Goal: Check status: Check status

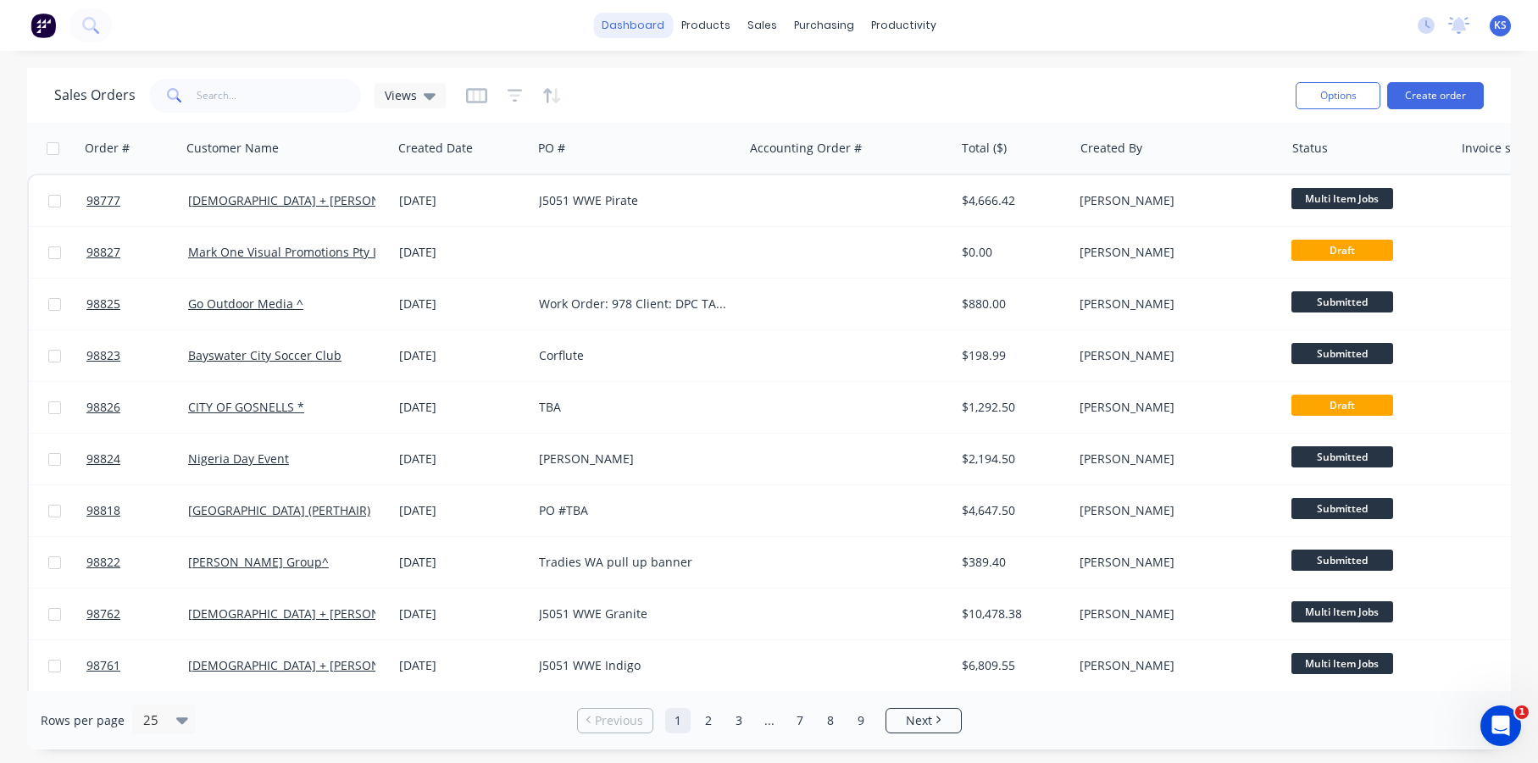
click at [645, 25] on link "dashboard" at bounding box center [633, 25] width 80 height 25
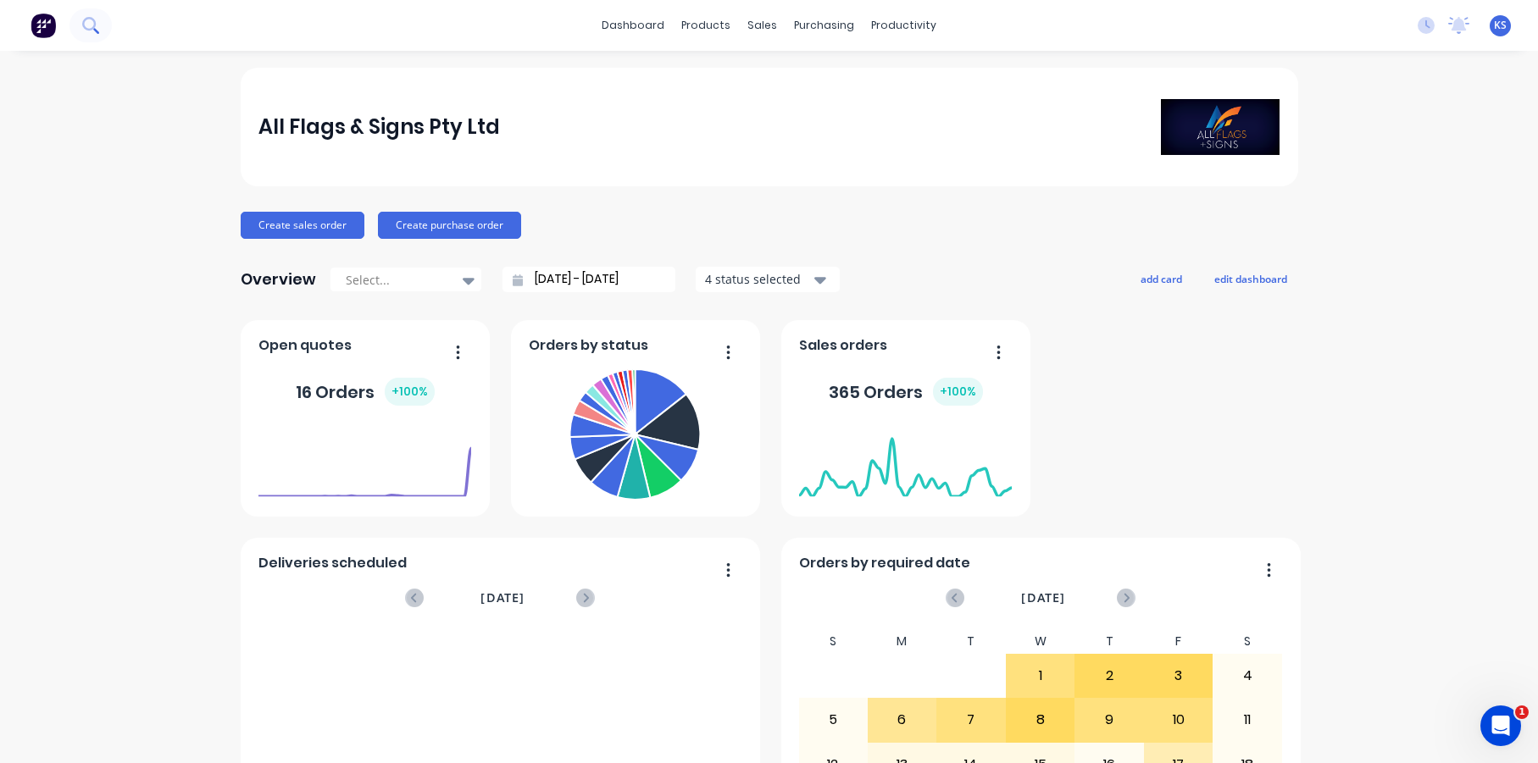
click at [95, 28] on icon at bounding box center [90, 25] width 16 height 16
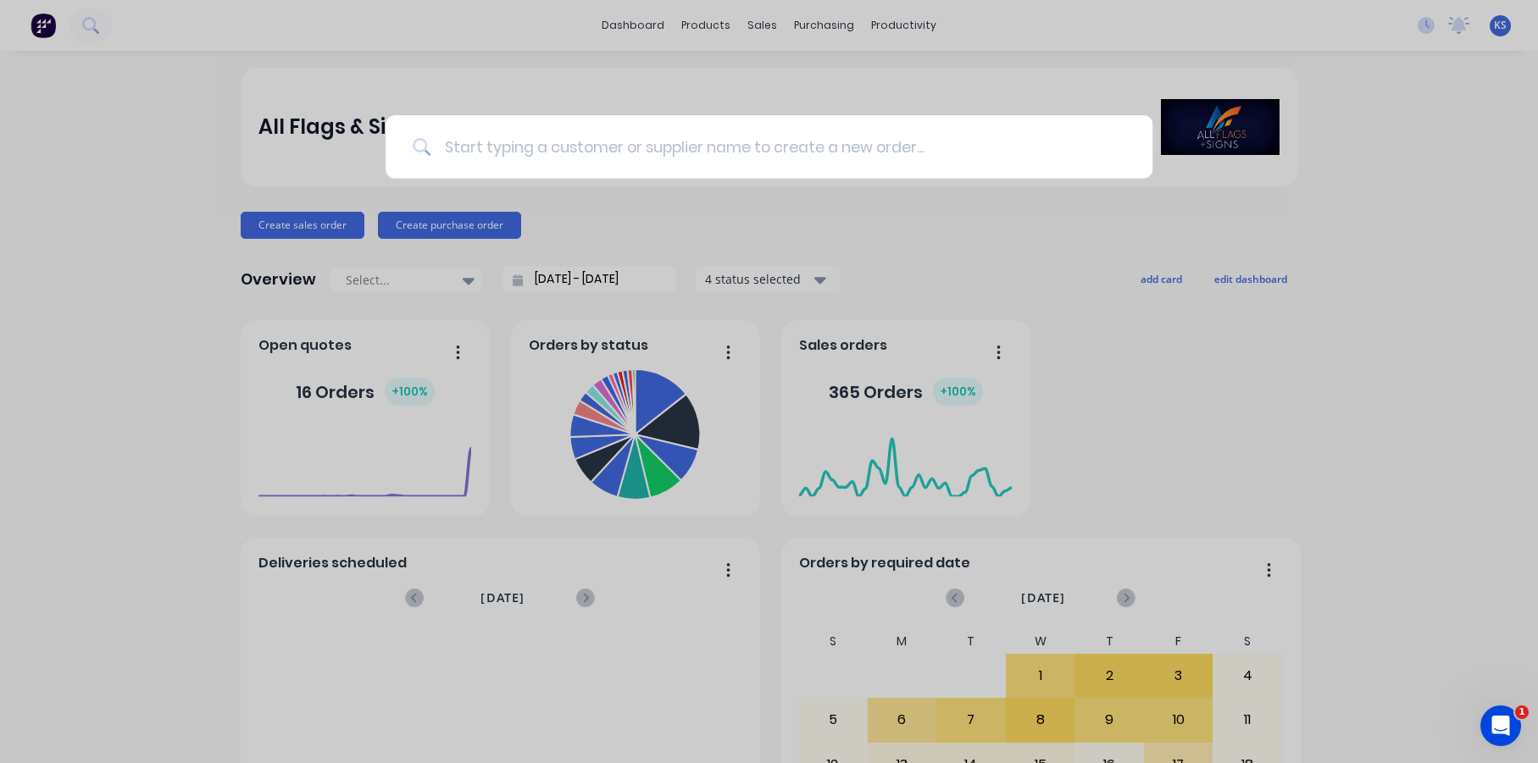
click at [502, 154] on input at bounding box center [777, 147] width 695 height 64
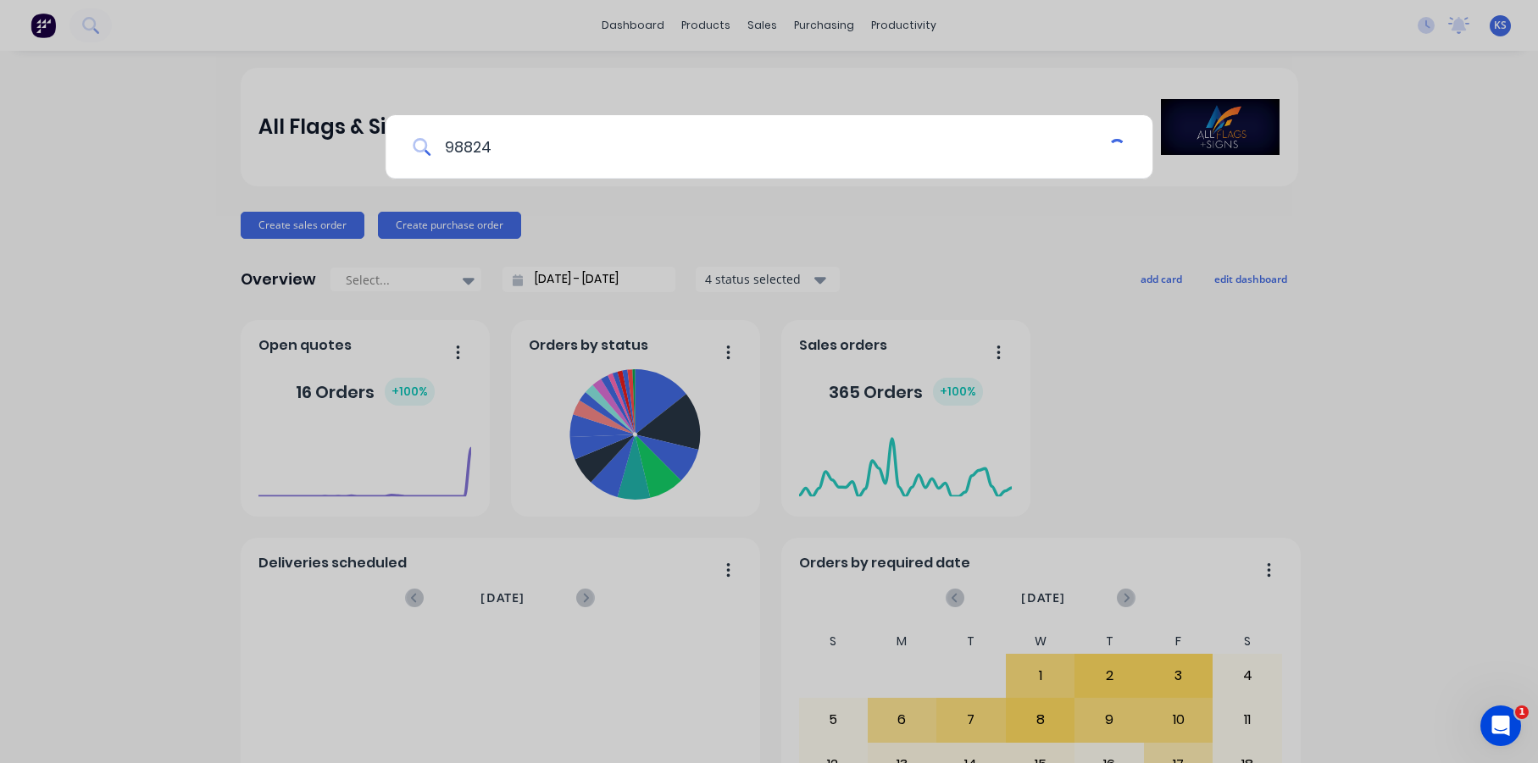
type input "98824"
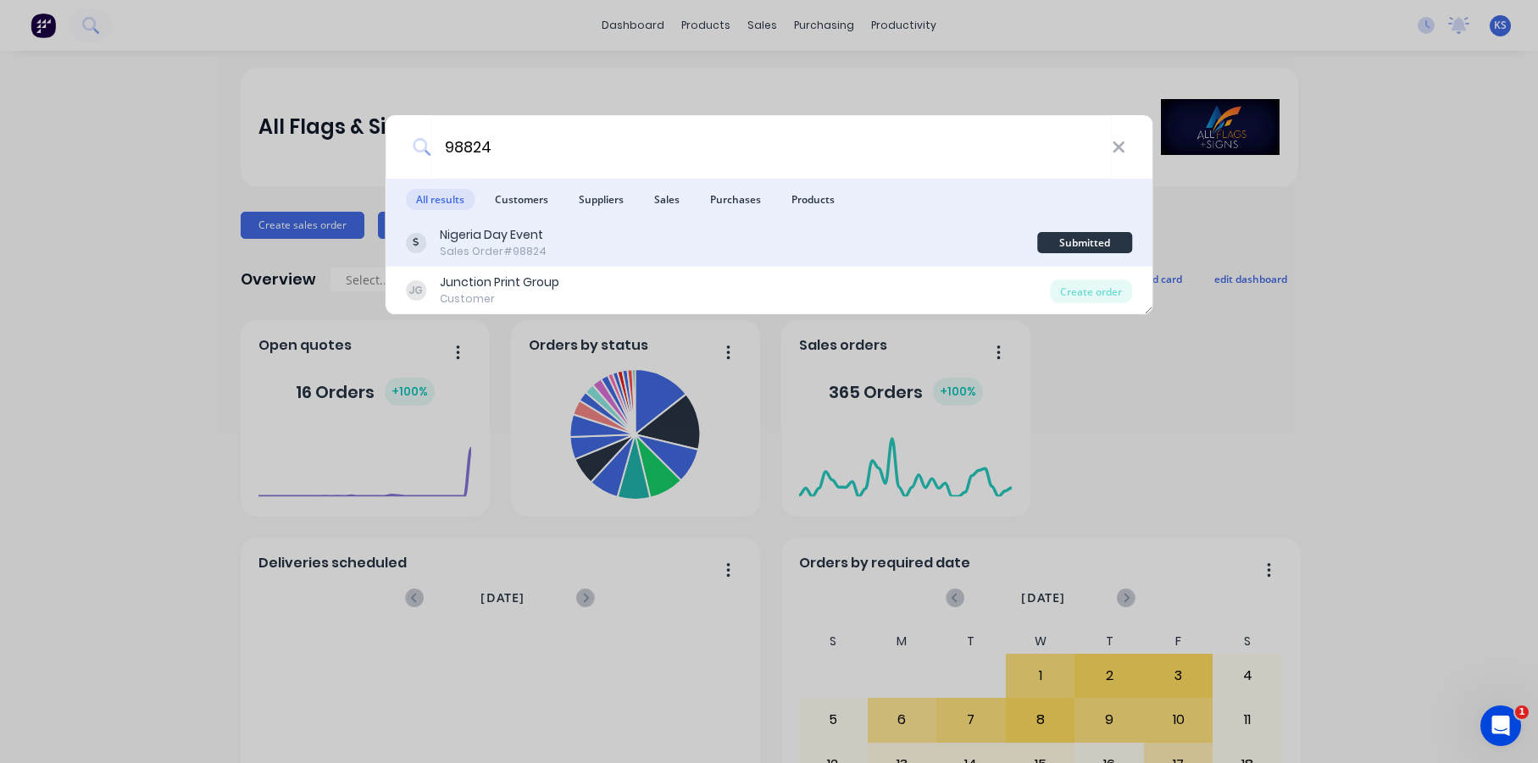
click at [482, 230] on div "Nigeria Day Event" at bounding box center [493, 235] width 107 height 18
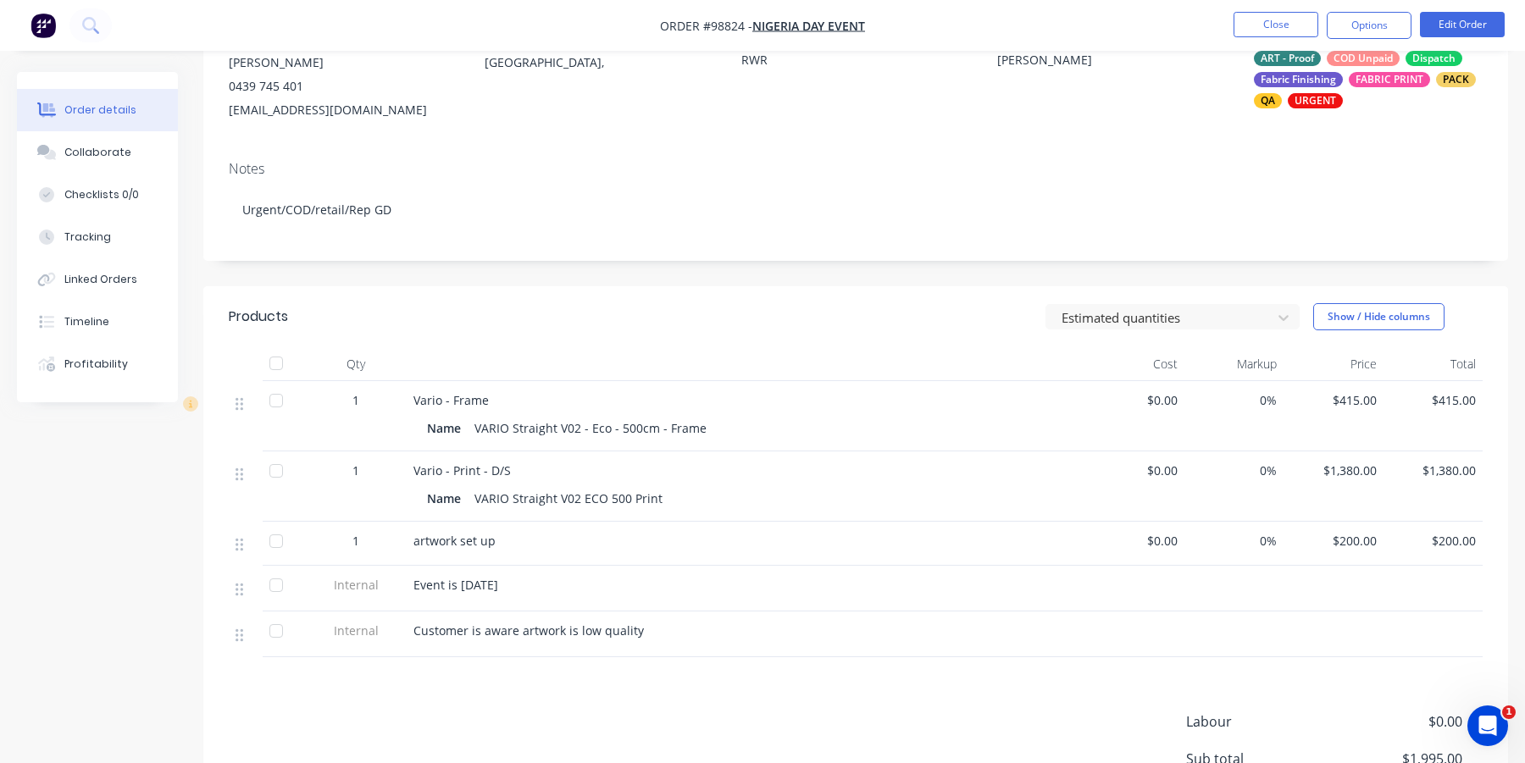
scroll to position [169, 0]
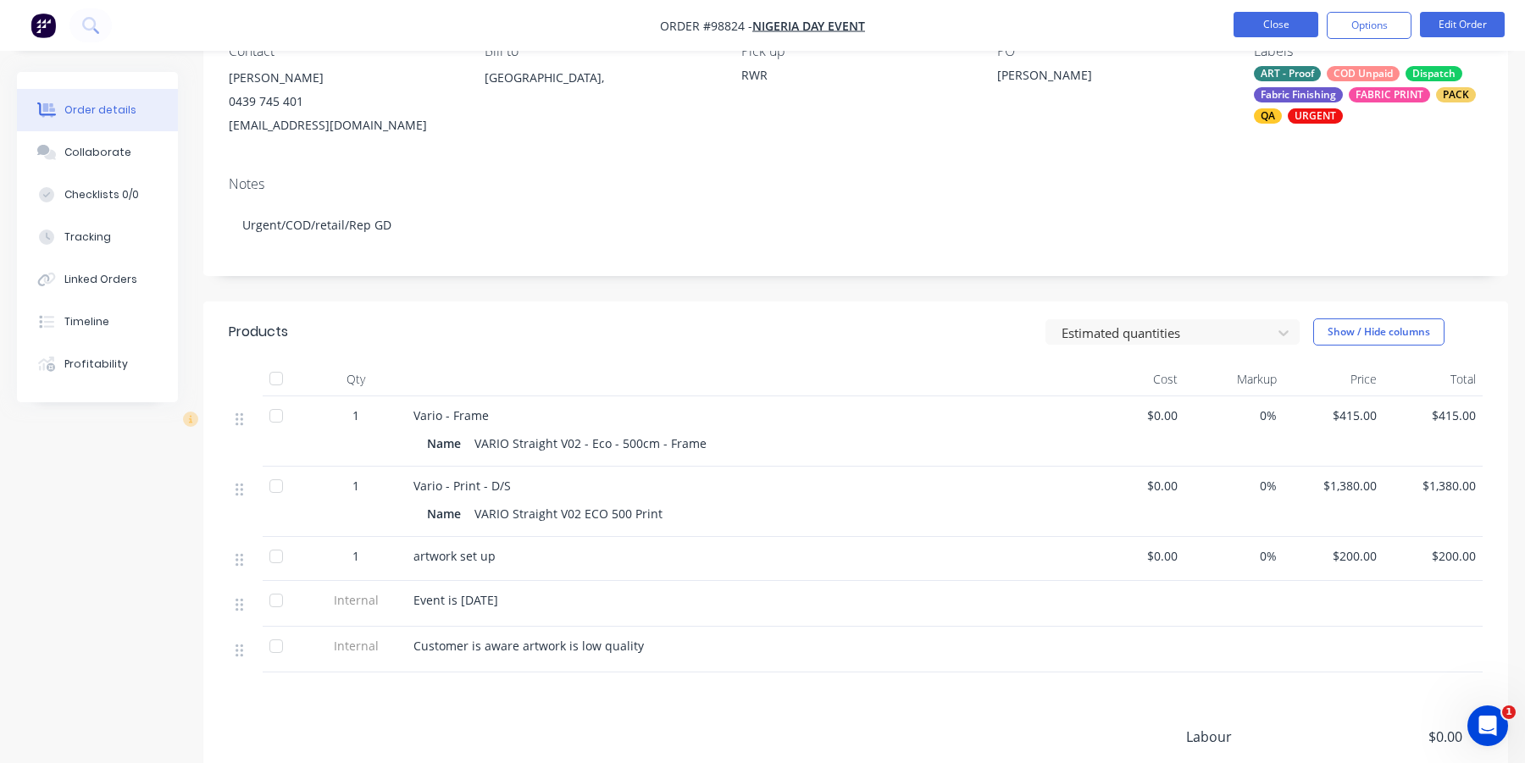
click at [1266, 25] on button "Close" at bounding box center [1276, 24] width 85 height 25
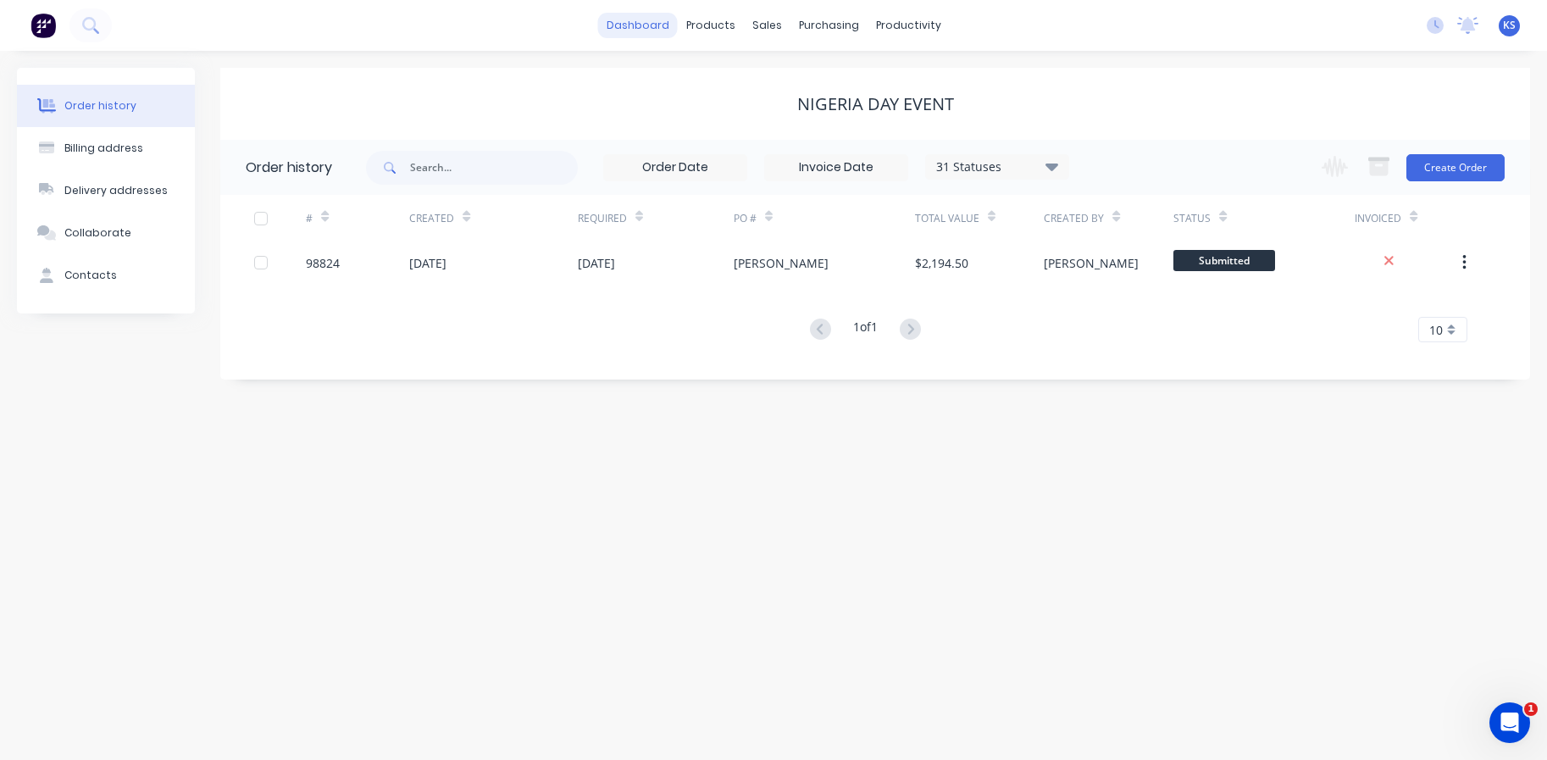
click at [624, 25] on link "dashboard" at bounding box center [638, 25] width 80 height 25
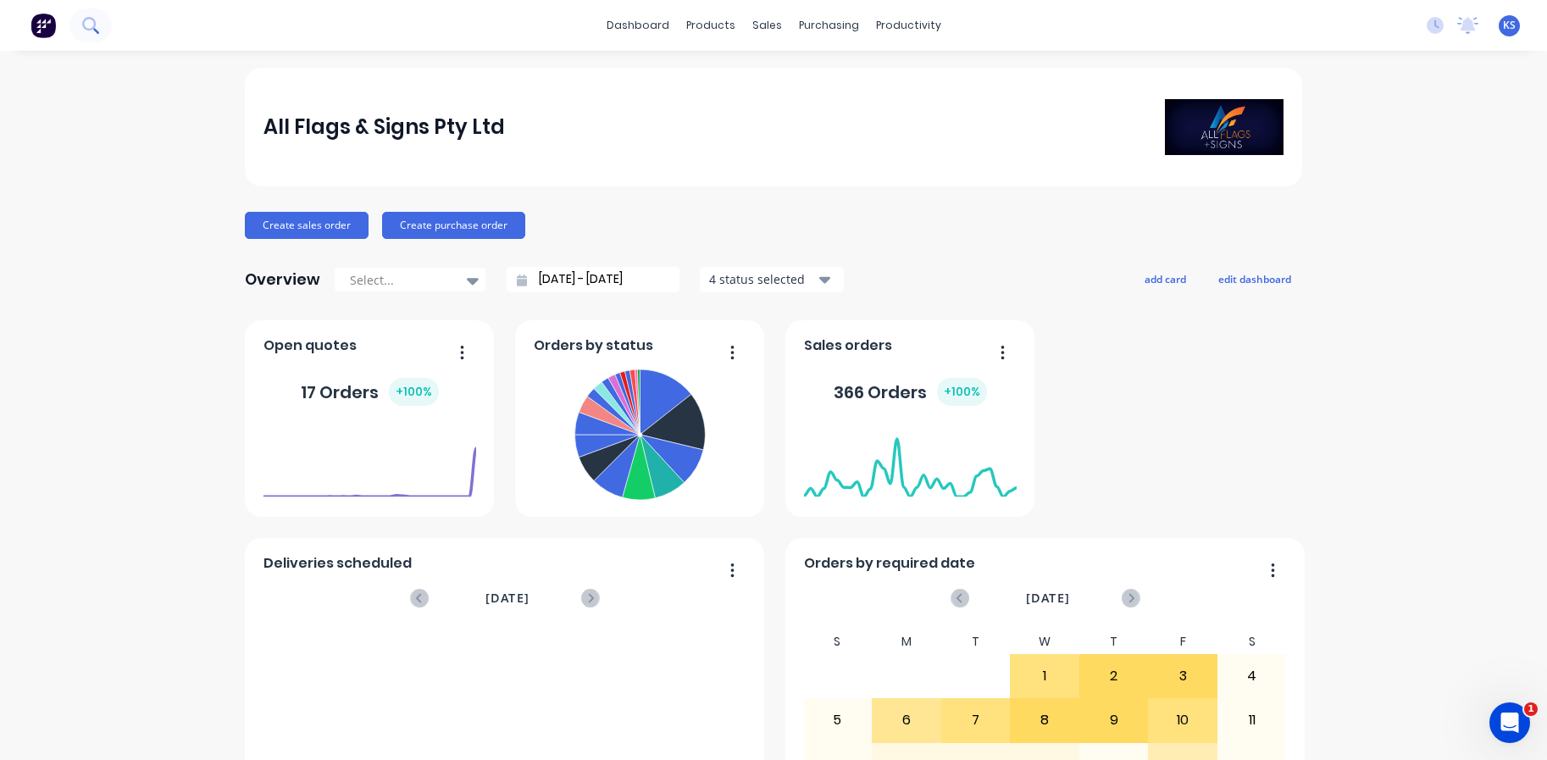
click at [104, 24] on button at bounding box center [90, 25] width 42 height 34
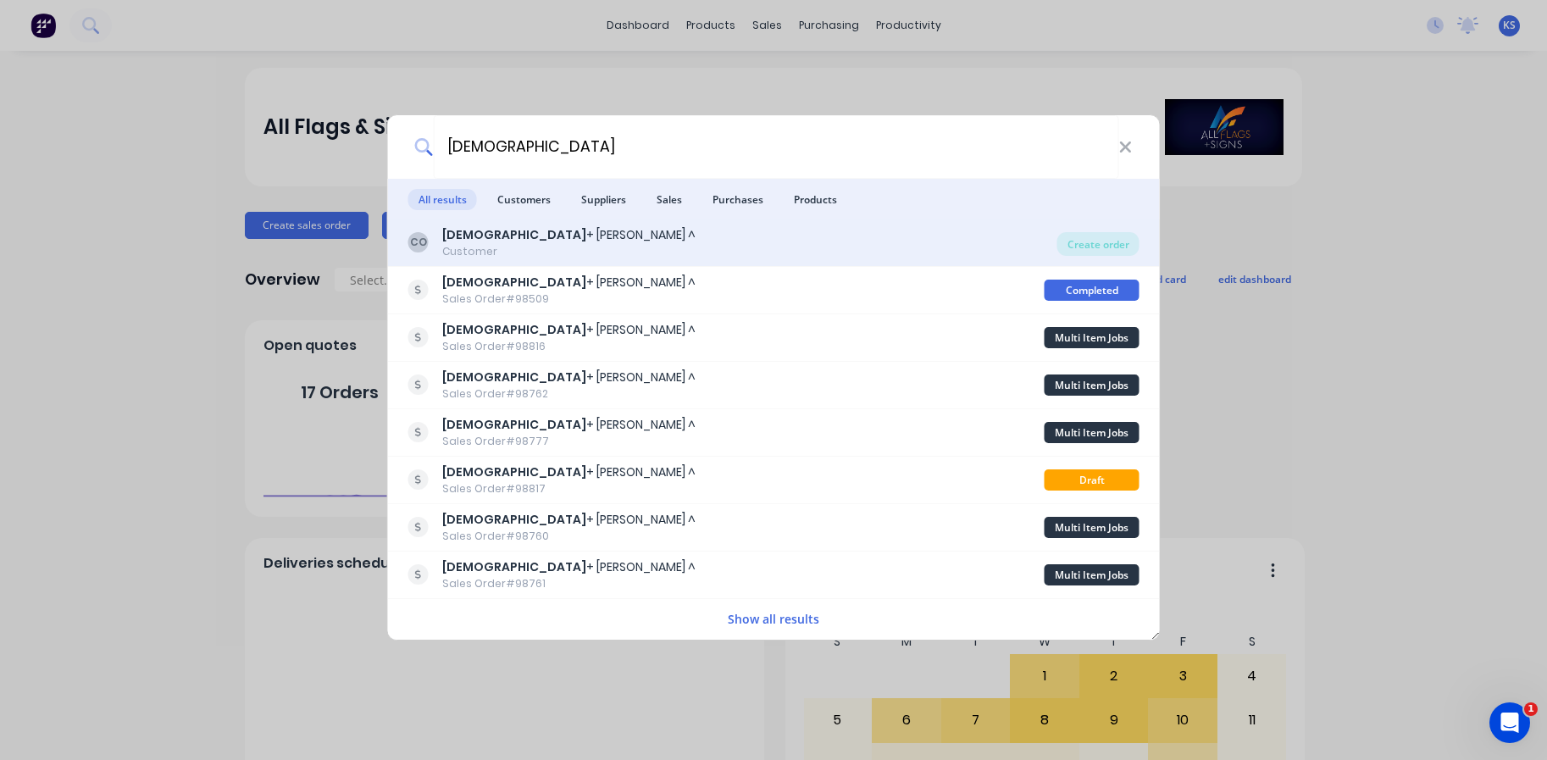
type input "[DEMOGRAPHIC_DATA]"
click at [474, 242] on b "[DEMOGRAPHIC_DATA]" at bounding box center [514, 234] width 144 height 17
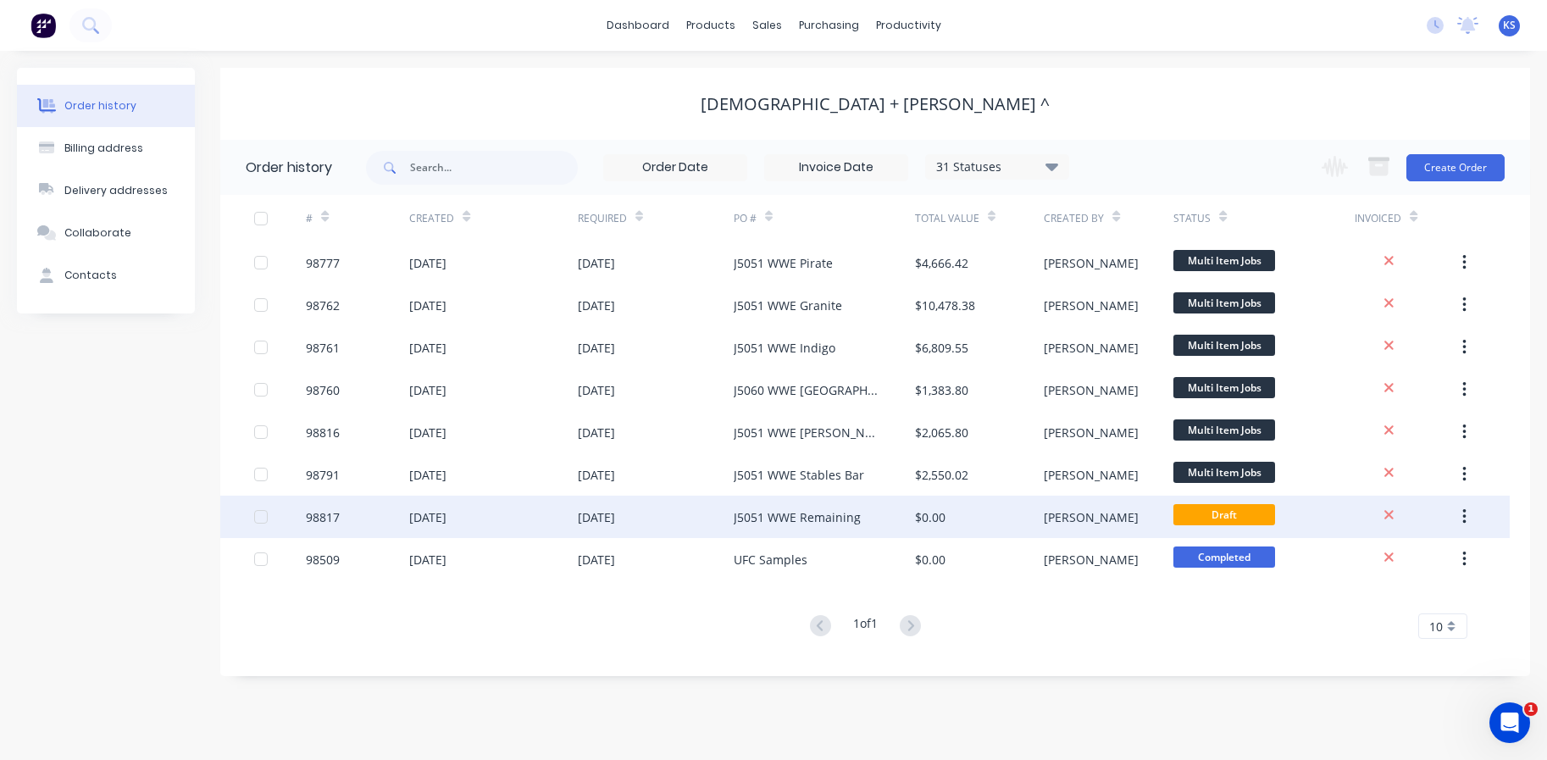
click at [447, 518] on div "[DATE]" at bounding box center [427, 517] width 37 height 18
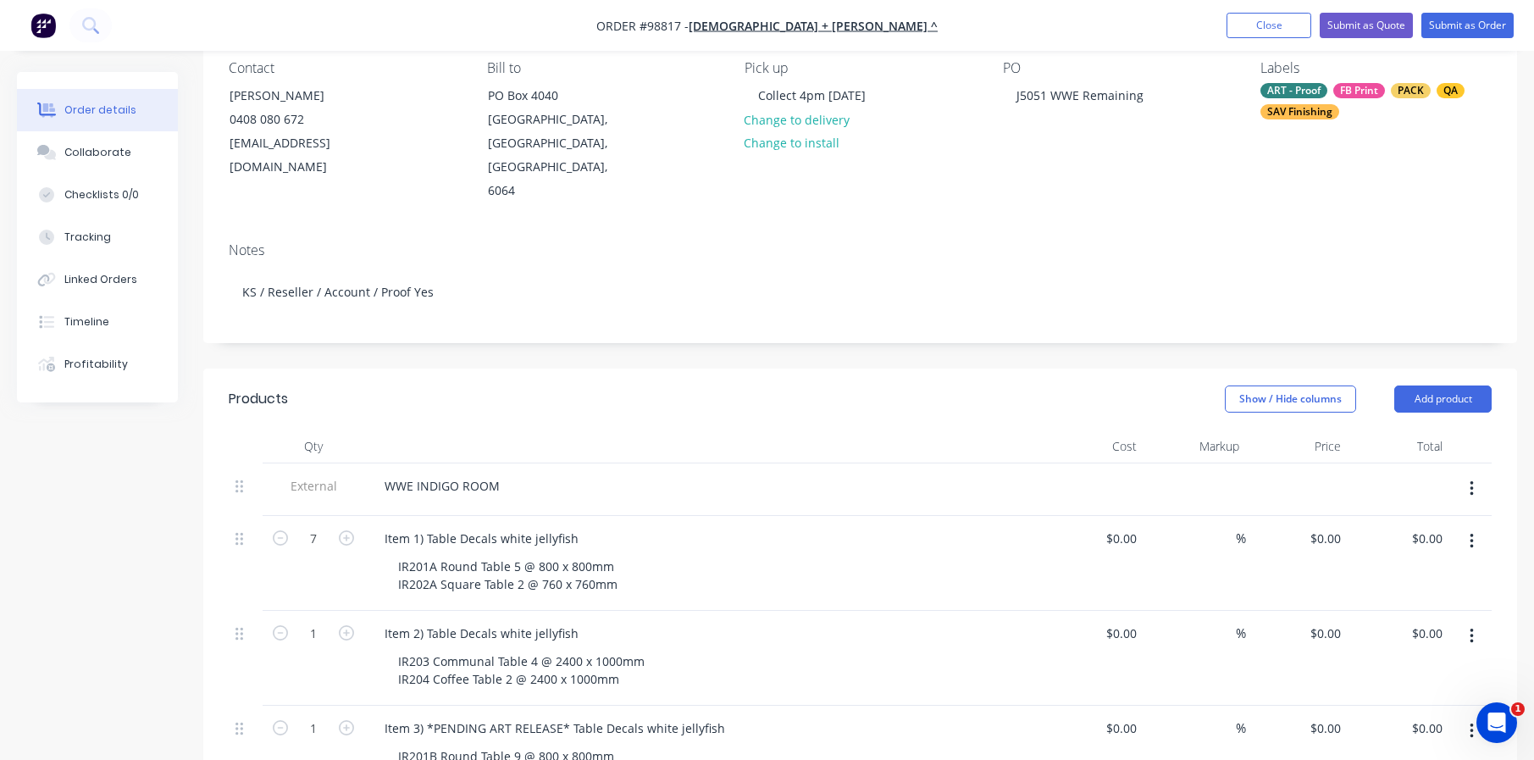
scroll to position [169, 0]
